Goal: Communication & Community: Answer question/provide support

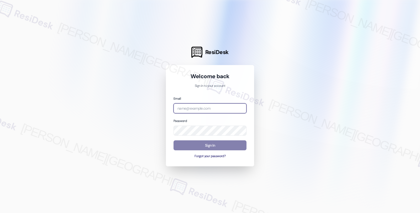
click at [214, 105] on input "email" at bounding box center [209, 108] width 73 height 10
type input "[EMAIL_ADDRESS][PERSON_NAME][DOMAIN_NAME]"
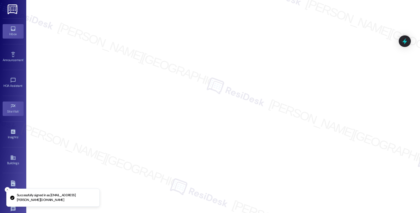
click at [11, 37] on link "Inbox" at bounding box center [13, 31] width 21 height 14
